Goal: Task Accomplishment & Management: Complete application form

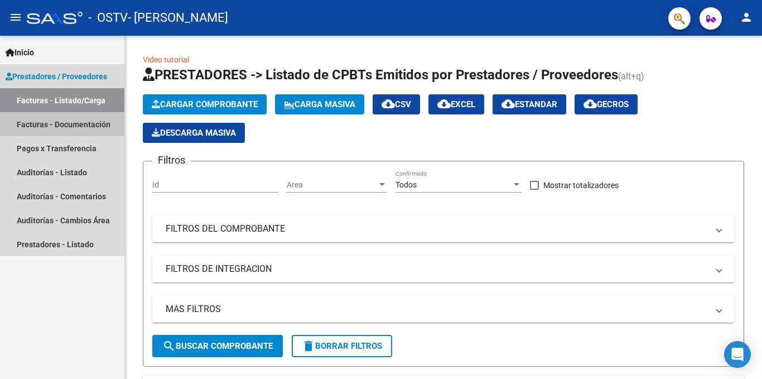
click at [61, 129] on link "Facturas - Documentación" at bounding box center [62, 124] width 124 height 24
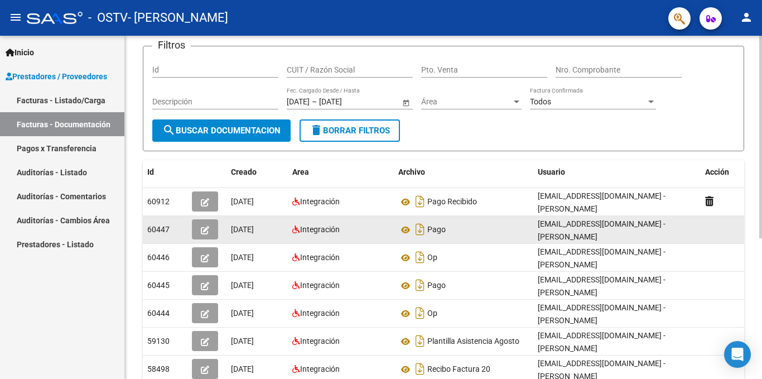
scroll to position [75, 0]
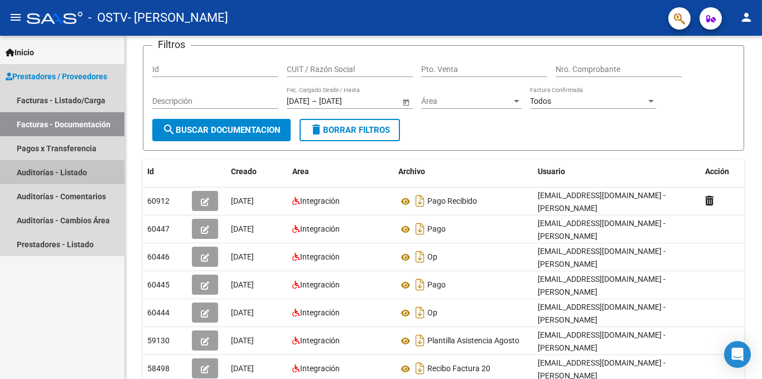
click at [75, 172] on link "Auditorías - Listado" at bounding box center [62, 172] width 124 height 24
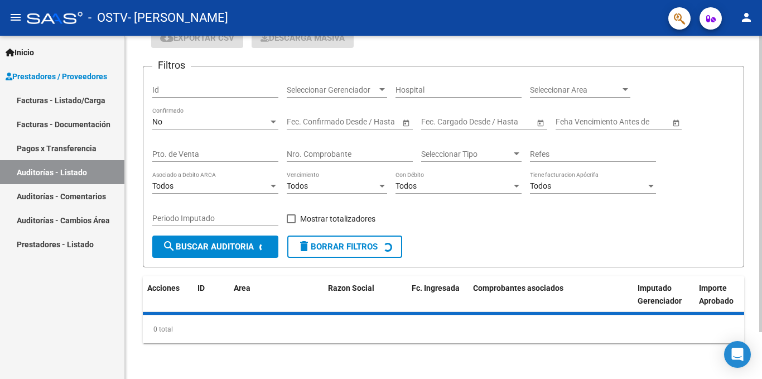
scroll to position [75, 0]
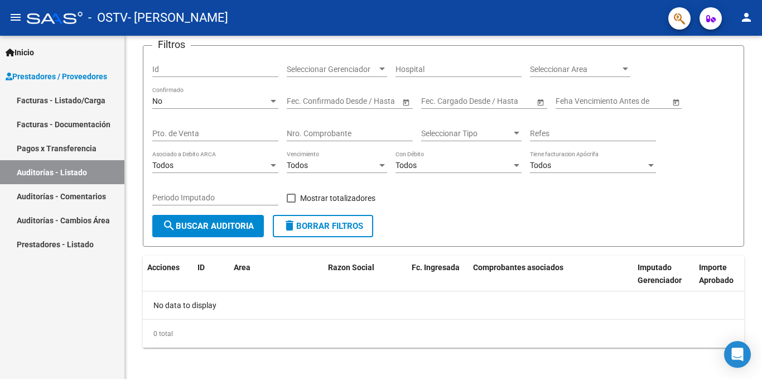
click at [738, 23] on mat-toolbar "menu - OSTV - TOME OMAR CARIM person" at bounding box center [381, 18] width 762 height 36
click at [743, 23] on mat-icon "person" at bounding box center [746, 17] width 13 height 13
click at [738, 45] on button "person Mi Perfil" at bounding box center [724, 46] width 68 height 27
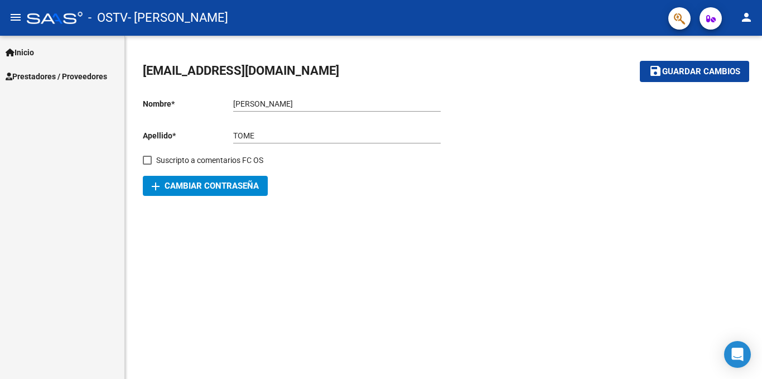
click at [71, 70] on span "Prestadores / Proveedores" at bounding box center [57, 76] width 102 height 12
click at [79, 76] on span "Prestadores / Proveedores" at bounding box center [57, 76] width 102 height 12
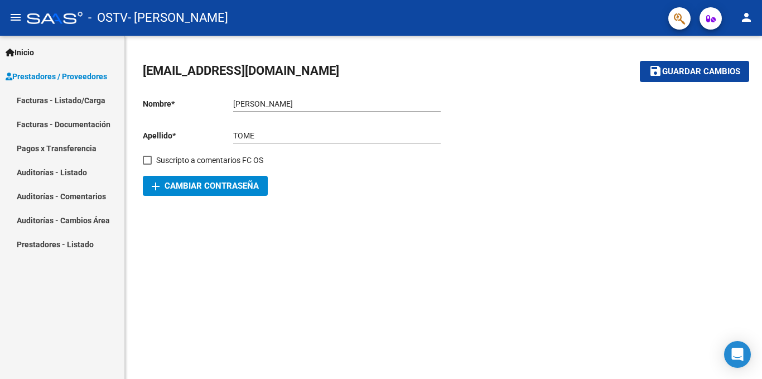
click at [62, 107] on link "Facturas - Listado/Carga" at bounding box center [62, 100] width 124 height 24
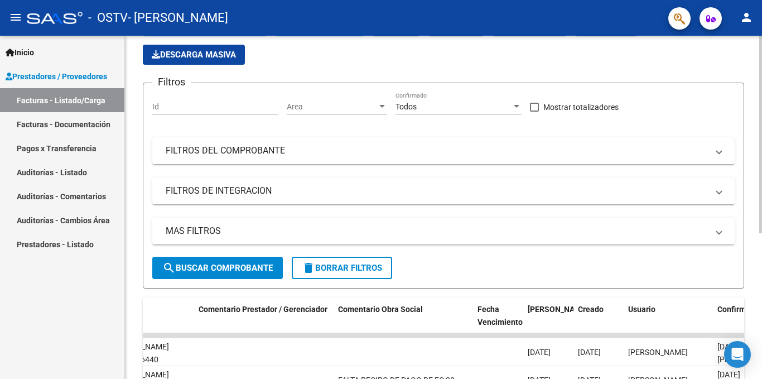
scroll to position [80, 0]
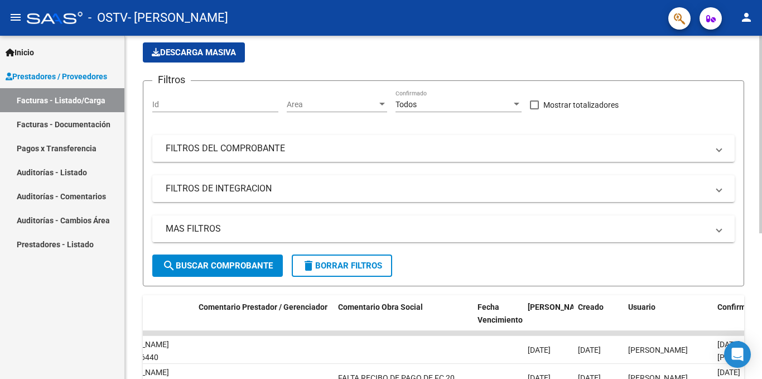
click at [235, 228] on mat-panel-title "MAS FILTROS" at bounding box center [437, 229] width 542 height 12
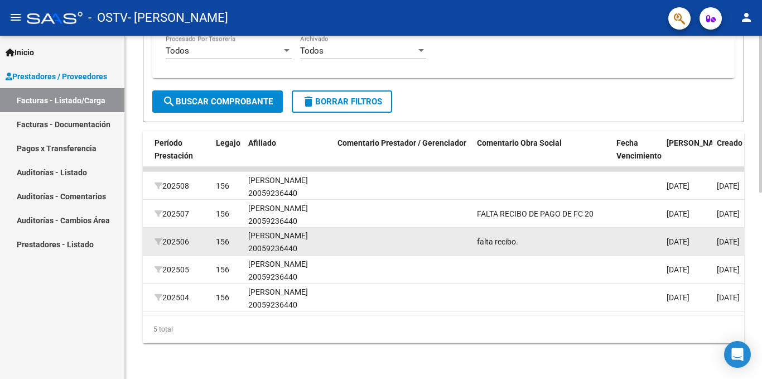
scroll to position [0, 0]
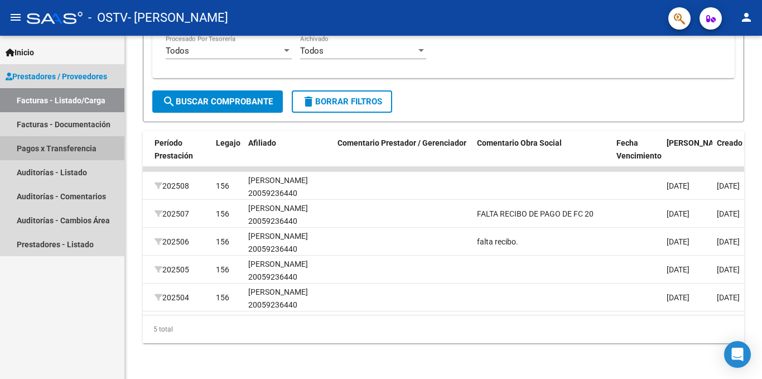
click at [74, 143] on link "Pagos x Transferencia" at bounding box center [62, 148] width 124 height 24
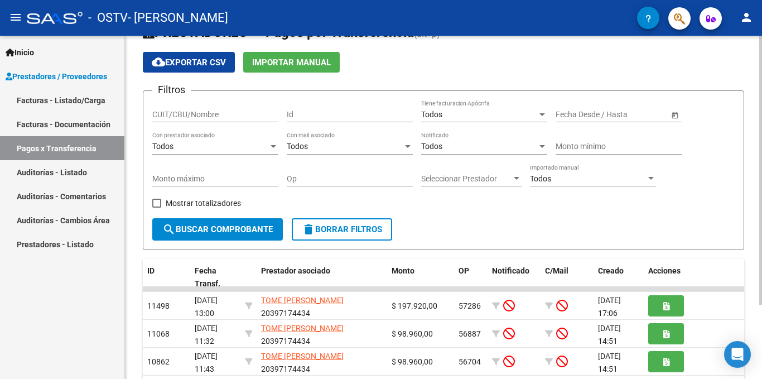
scroll to position [95, 0]
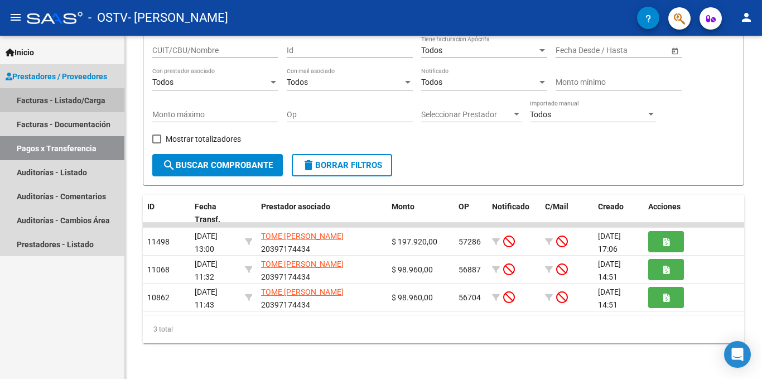
click at [38, 109] on link "Facturas - Listado/Carga" at bounding box center [62, 100] width 124 height 24
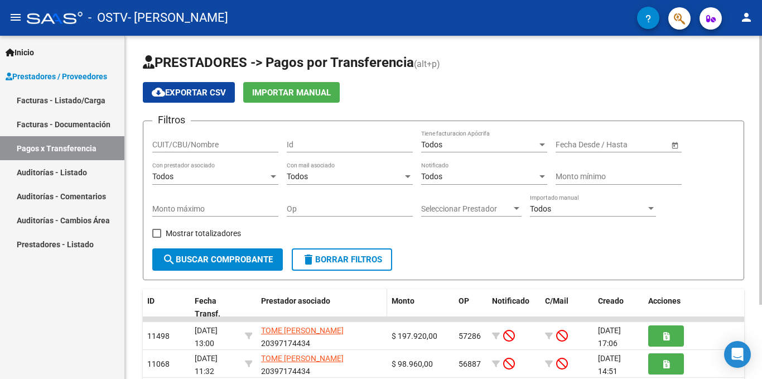
scroll to position [95, 0]
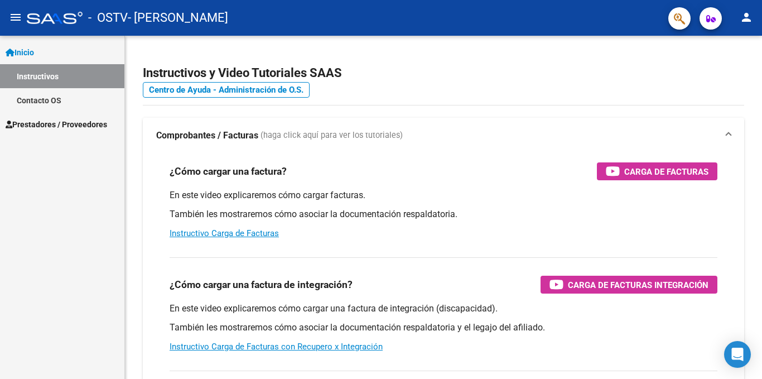
click at [34, 61] on link "Inicio" at bounding box center [62, 52] width 124 height 24
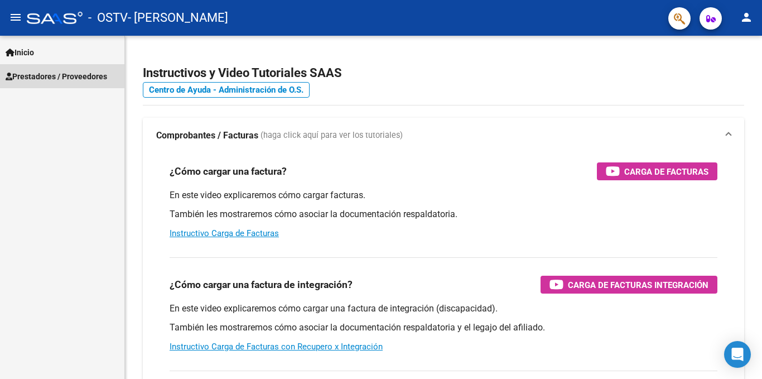
click at [51, 72] on span "Prestadores / Proveedores" at bounding box center [57, 76] width 102 height 12
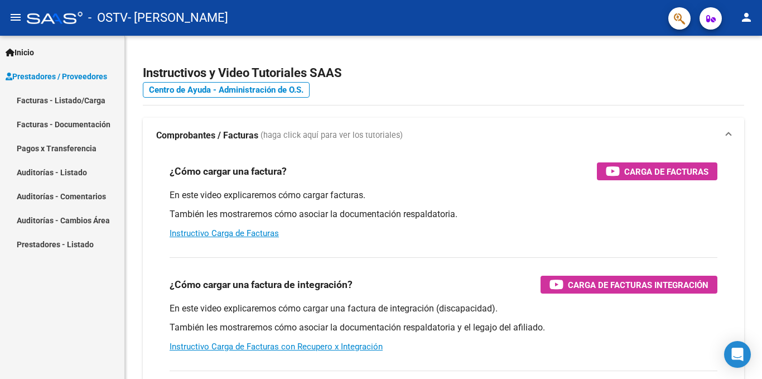
click at [55, 90] on link "Facturas - Listado/Carga" at bounding box center [62, 100] width 124 height 24
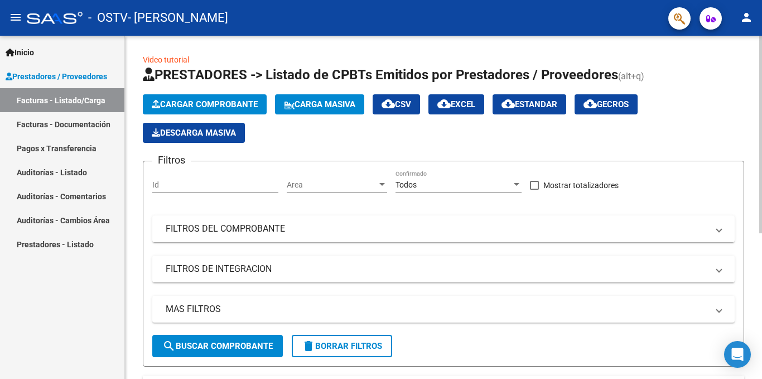
click at [187, 104] on span "Cargar Comprobante" at bounding box center [205, 104] width 106 height 10
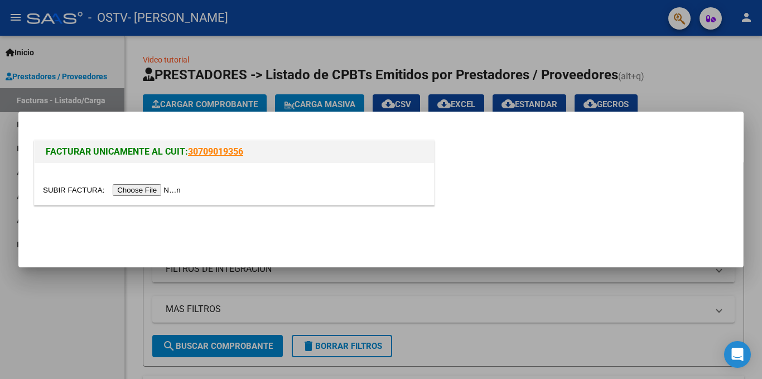
drag, startPoint x: 254, startPoint y: 157, endPoint x: 190, endPoint y: 153, distance: 63.8
click at [190, 153] on h1 "FACTURAR UNICAMENTE AL CUIT: 30709019356" at bounding box center [234, 151] width 377 height 13
copy link "30709019356"
click at [532, 322] on div at bounding box center [381, 189] width 762 height 379
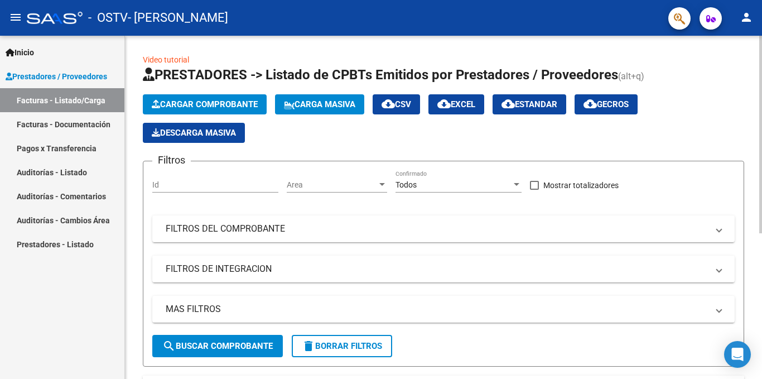
click at [196, 109] on span "Cargar Comprobante" at bounding box center [205, 104] width 106 height 10
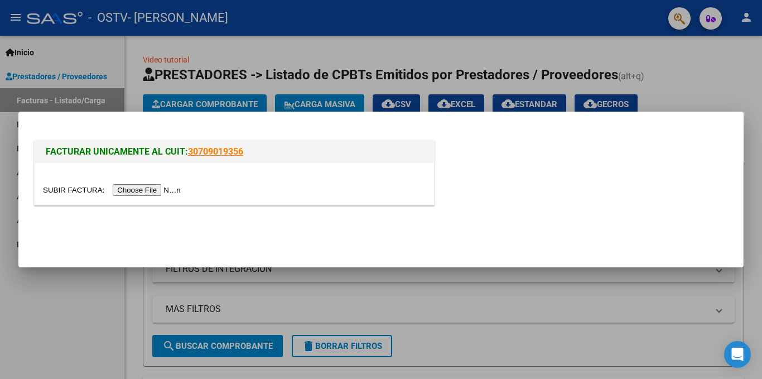
click at [160, 187] on input "file" at bounding box center [113, 190] width 141 height 12
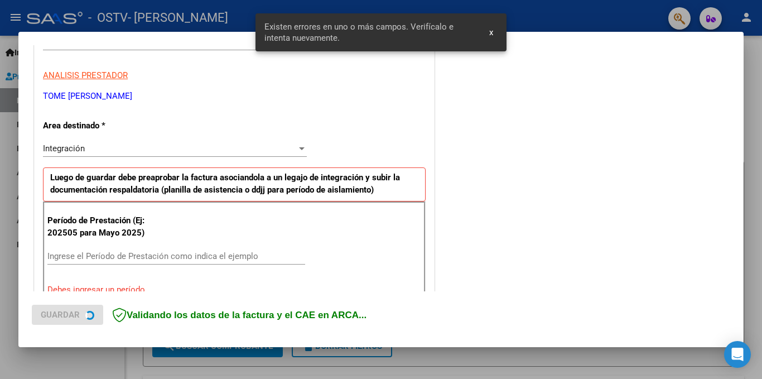
scroll to position [266, 0]
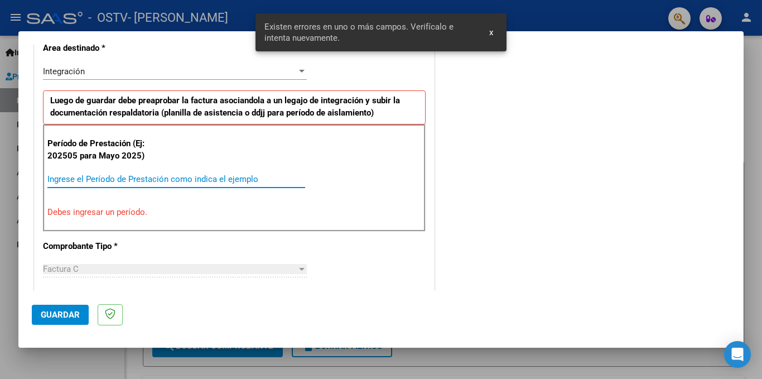
click at [111, 180] on input "Ingrese el Período de Prestación como indica el ejemplo" at bounding box center [176, 179] width 258 height 10
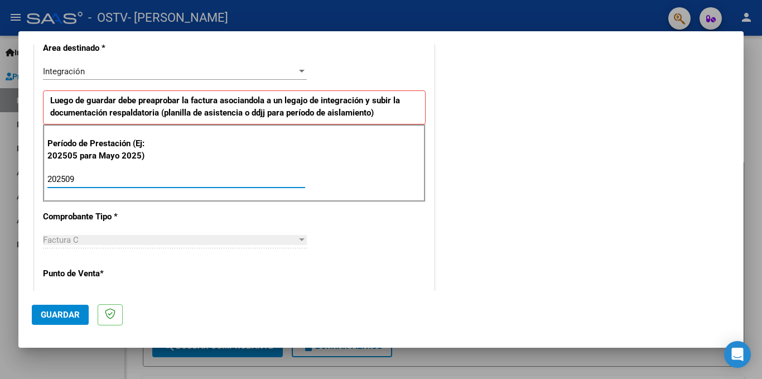
scroll to position [374, 0]
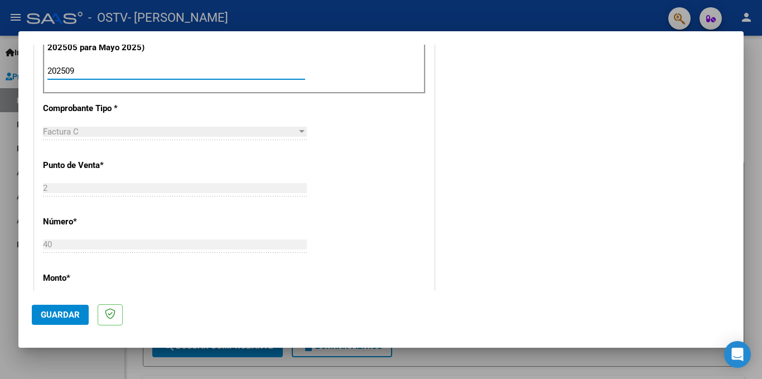
type input "202509"
click at [32, 318] on button "Guardar" at bounding box center [60, 315] width 57 height 20
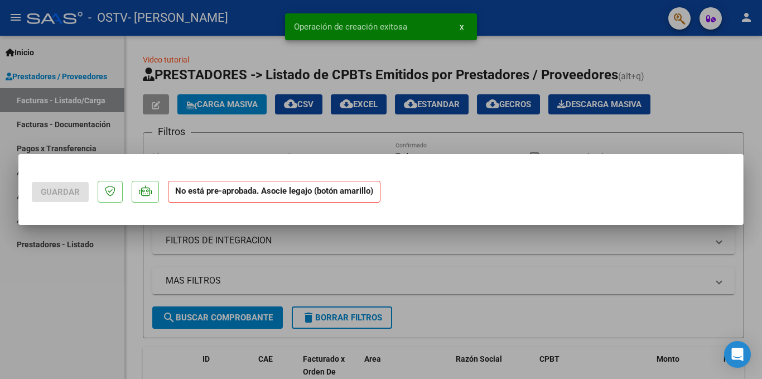
scroll to position [0, 0]
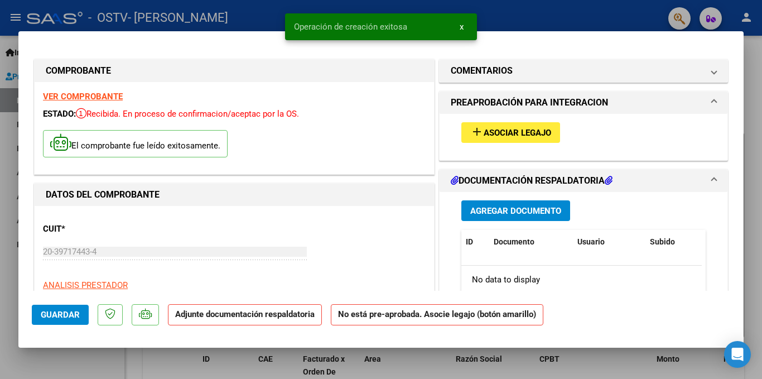
click at [532, 134] on span "Asociar Legajo" at bounding box center [518, 133] width 68 height 10
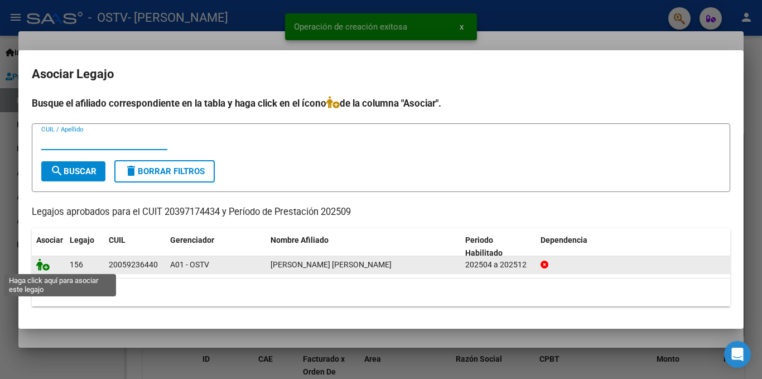
click at [42, 267] on icon at bounding box center [42, 264] width 13 height 12
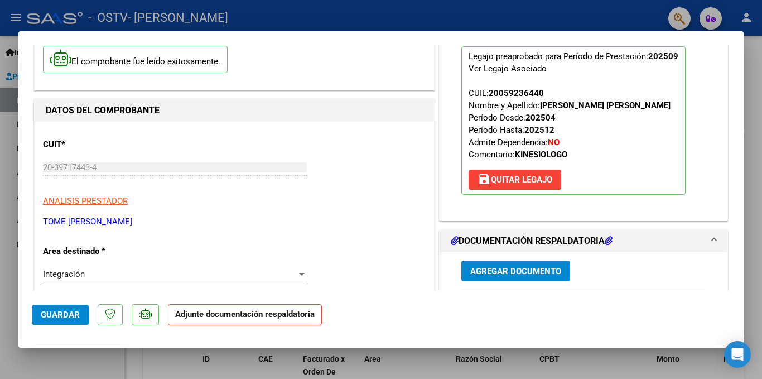
scroll to position [85, 0]
click at [57, 317] on span "Guardar" at bounding box center [60, 315] width 39 height 10
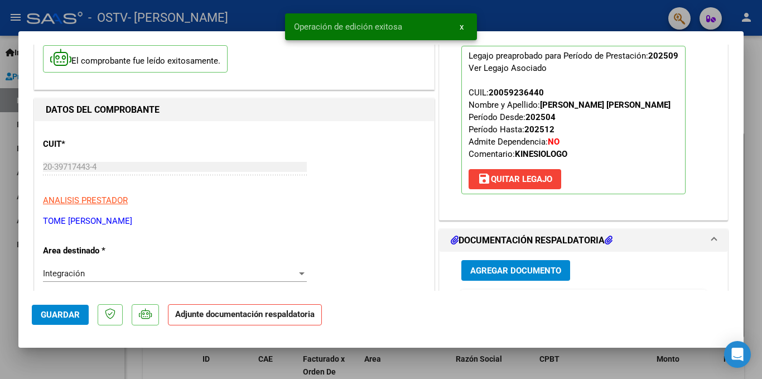
click at [176, 356] on div at bounding box center [381, 189] width 762 height 379
